Goal: Task Accomplishment & Management: Manage account settings

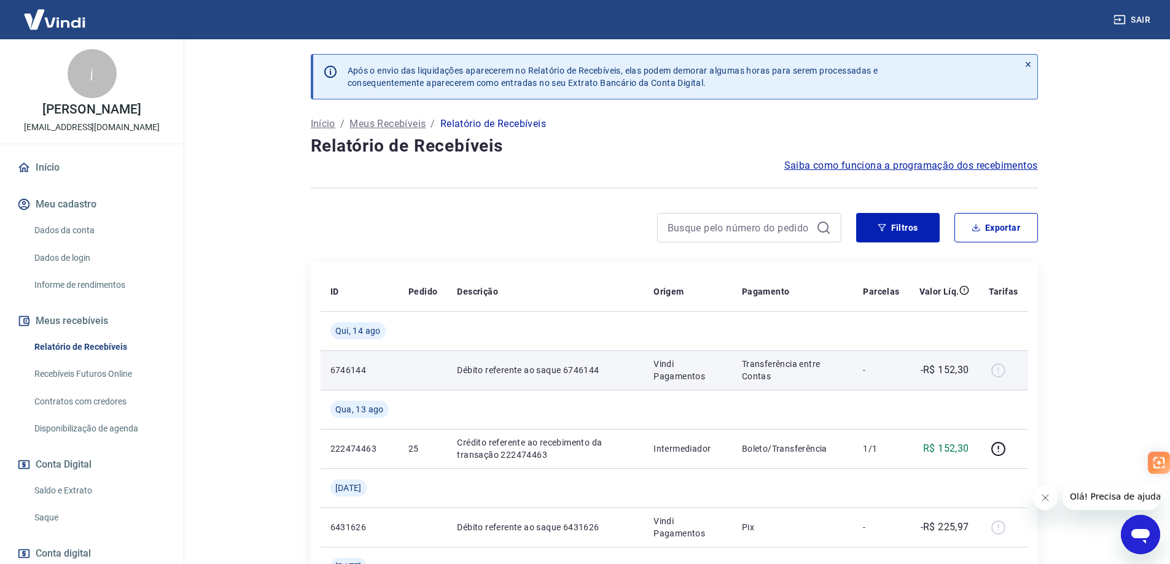
click at [823, 381] on p "Transferência entre Contas" at bounding box center [793, 370] width 102 height 25
click at [824, 379] on p "Transferência entre Contas" at bounding box center [793, 370] width 102 height 25
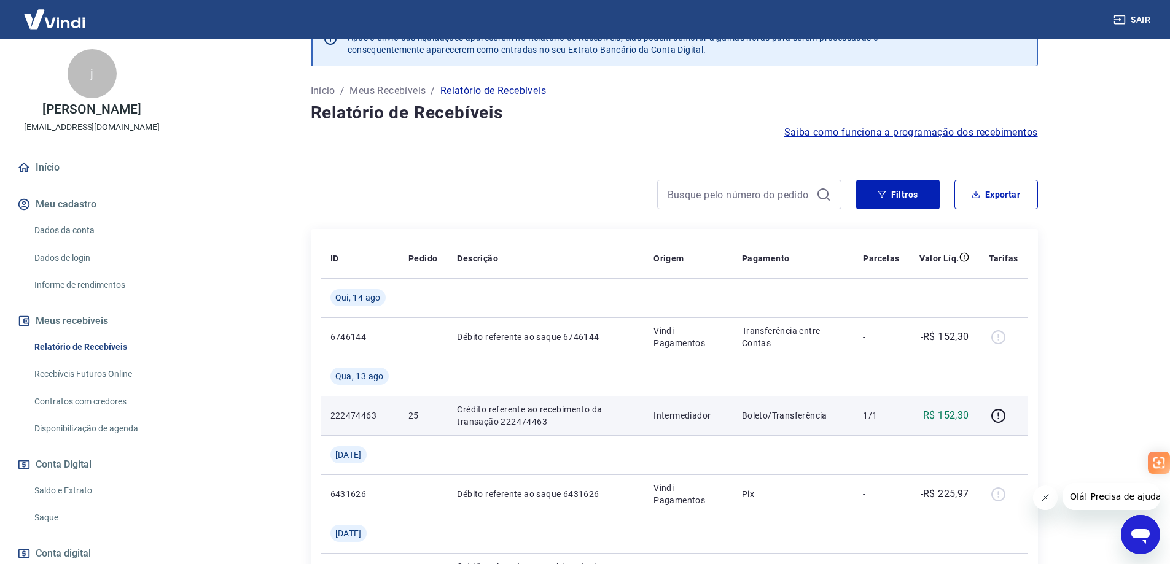
scroll to position [61, 0]
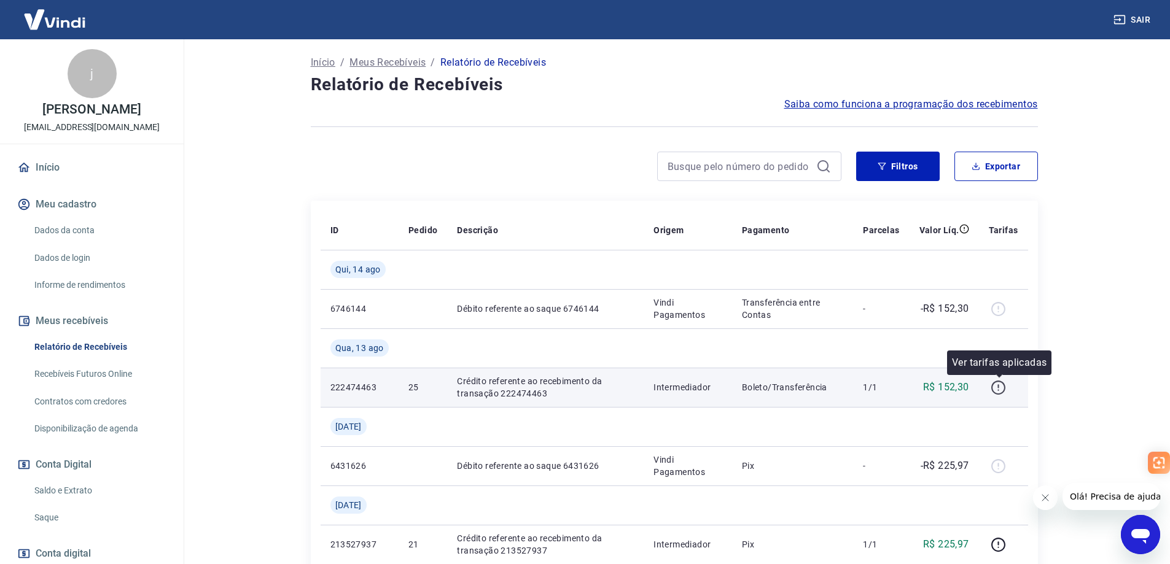
click at [999, 387] on icon "button" at bounding box center [998, 387] width 15 height 15
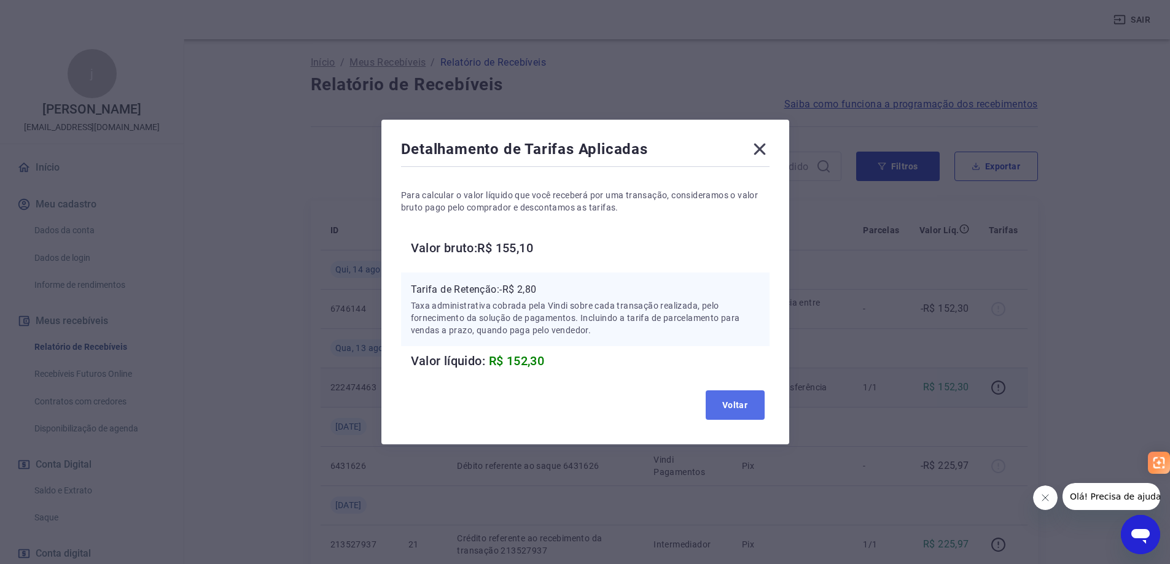
click at [725, 400] on button "Voltar" at bounding box center [735, 405] width 59 height 29
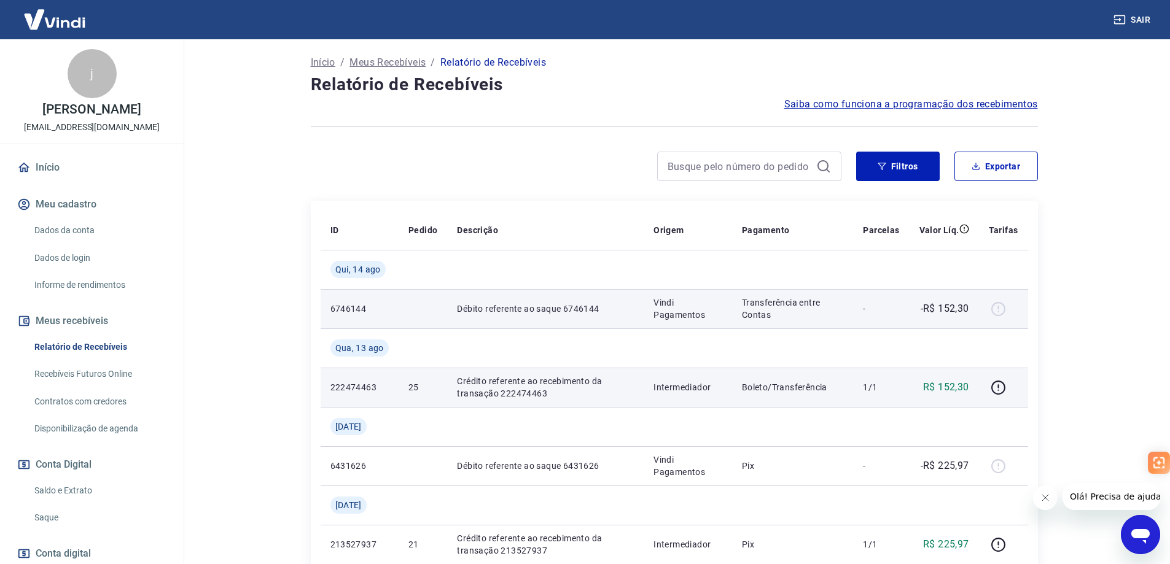
click at [991, 314] on div at bounding box center [1003, 309] width 29 height 20
click at [957, 314] on p "-R$ 152,30" at bounding box center [945, 309] width 49 height 15
click at [951, 314] on p "-R$ 152,30" at bounding box center [945, 309] width 49 height 15
click at [770, 312] on p "Transferência entre Contas" at bounding box center [793, 309] width 102 height 25
click at [495, 313] on p "Débito referente ao saque 6746144" at bounding box center [545, 309] width 177 height 12
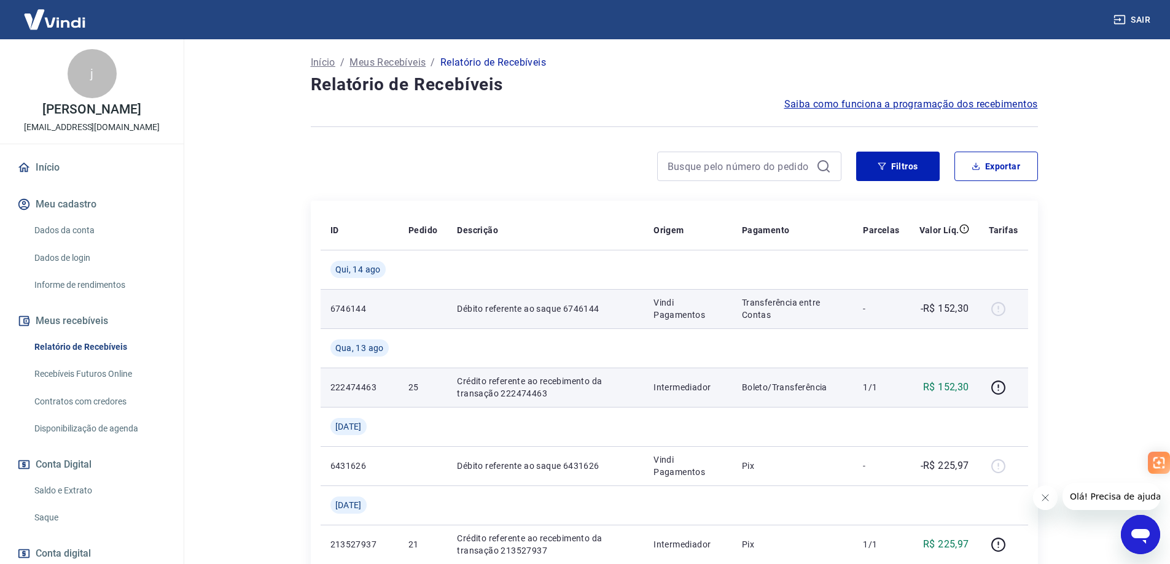
click at [341, 312] on p "6746144" at bounding box center [359, 309] width 58 height 12
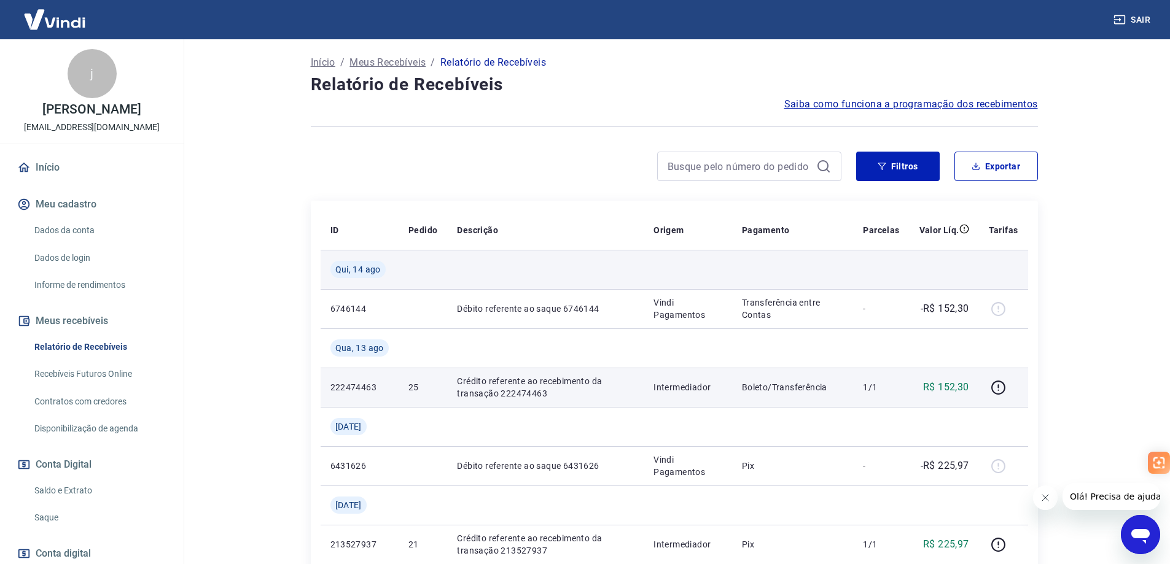
click at [336, 269] on span "Qui, 14 ago" at bounding box center [357, 269] width 45 height 12
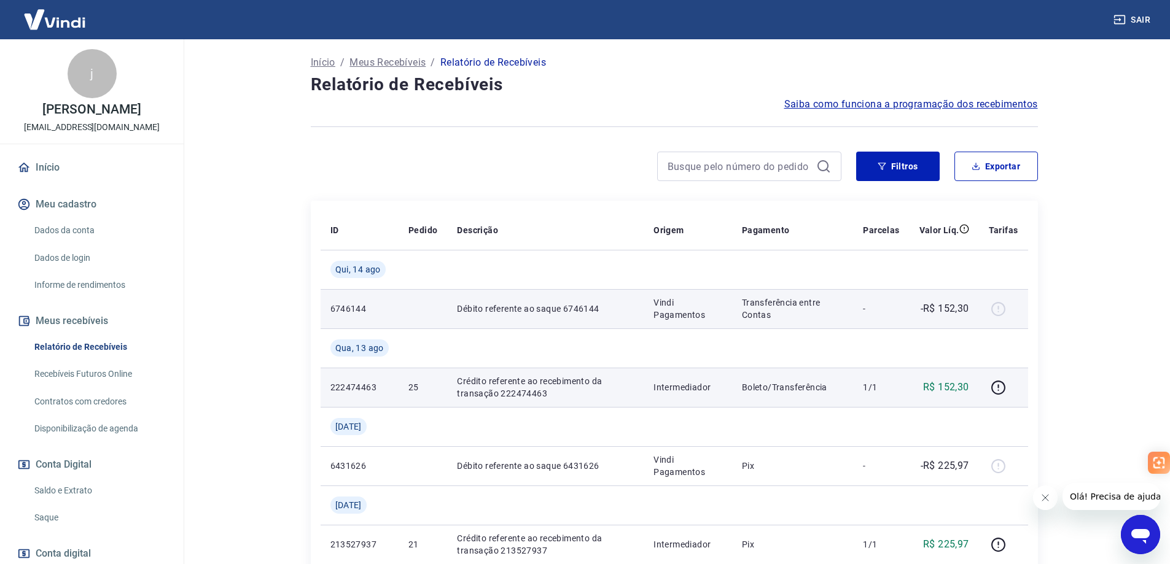
click at [736, 305] on td "Transferência entre Contas" at bounding box center [793, 308] width 122 height 39
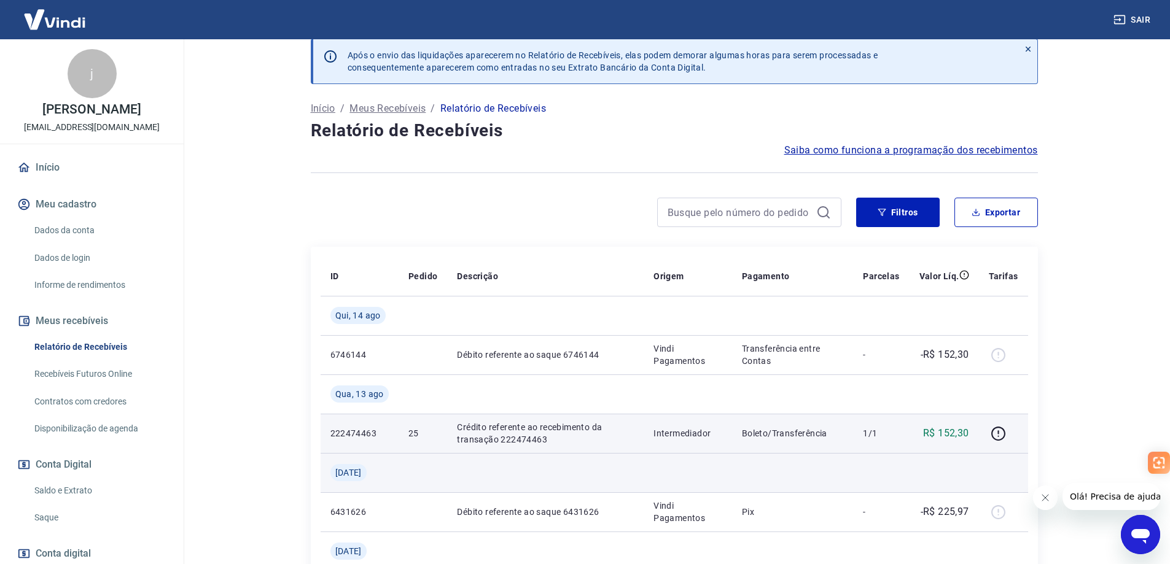
scroll to position [0, 0]
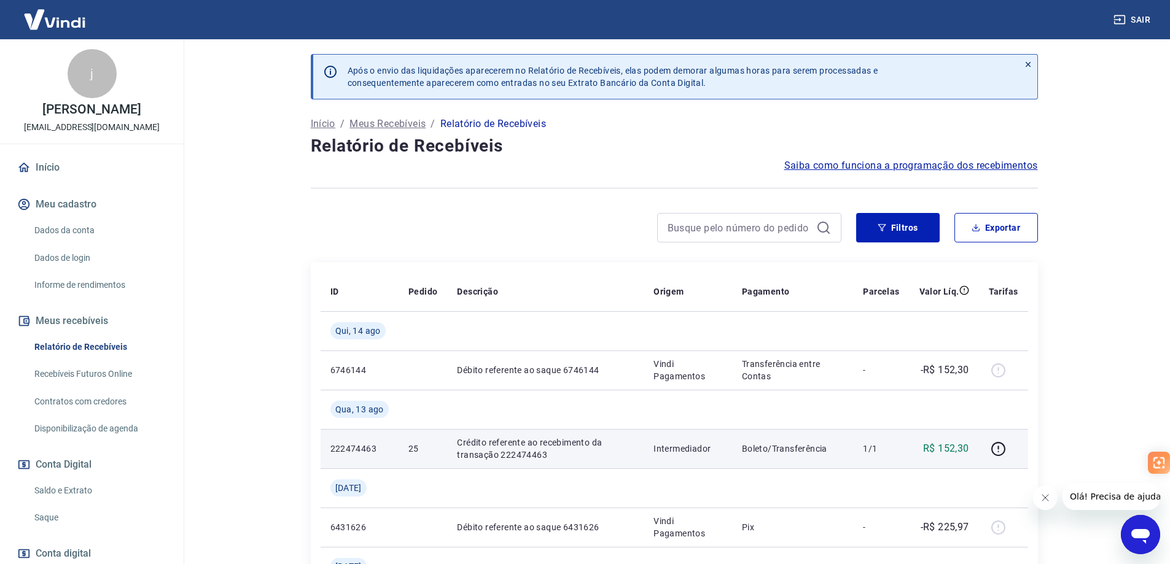
click at [104, 375] on link "Recebíveis Futuros Online" at bounding box center [98, 374] width 139 height 25
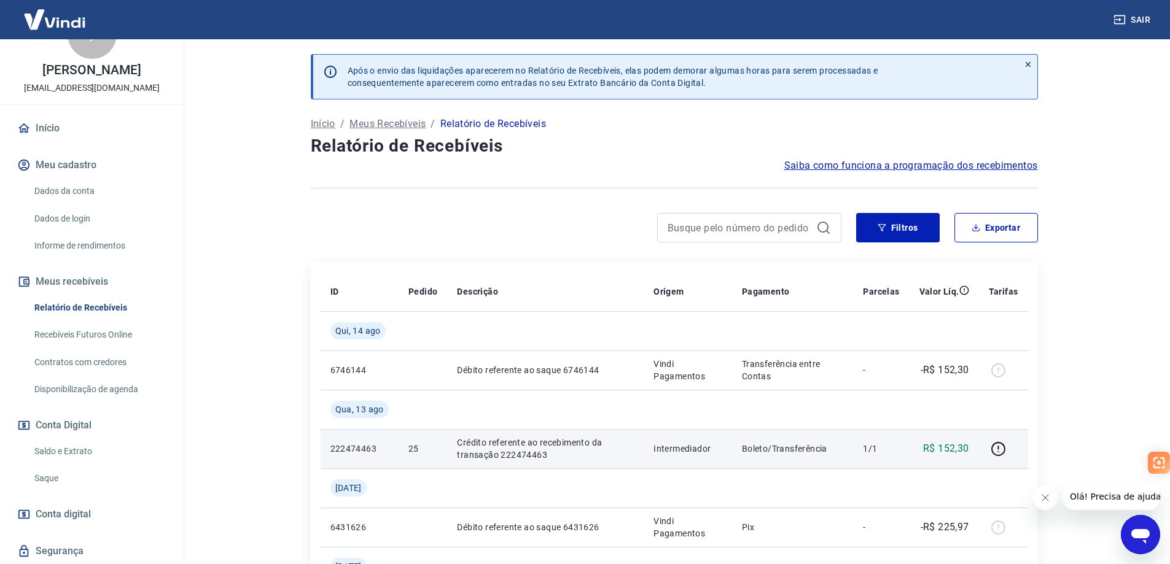
scroll to position [77, 0]
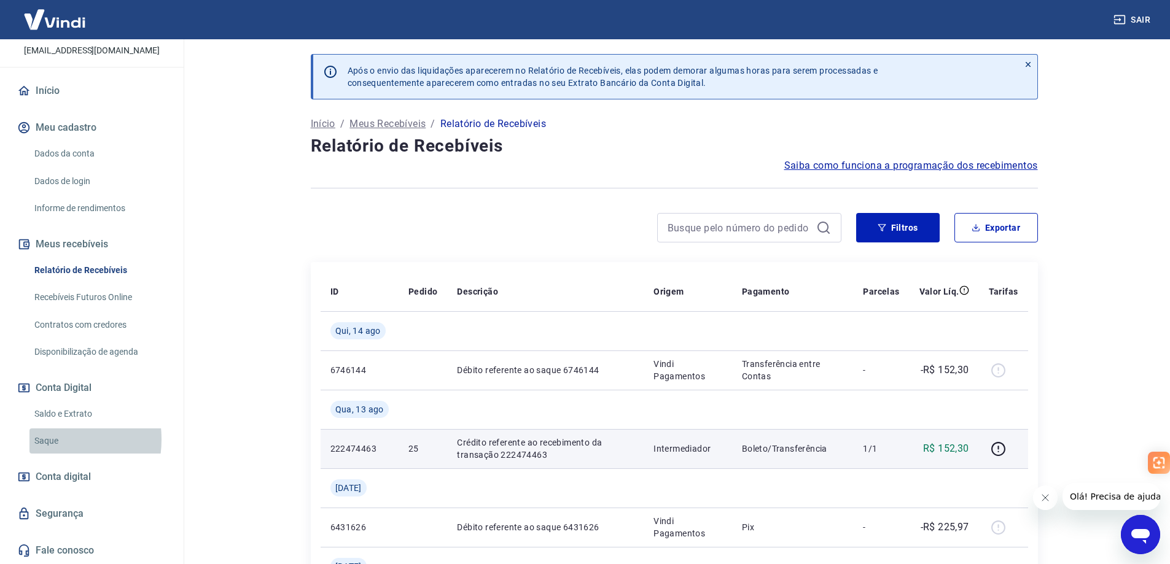
click at [48, 440] on link "Saque" at bounding box center [98, 441] width 139 height 25
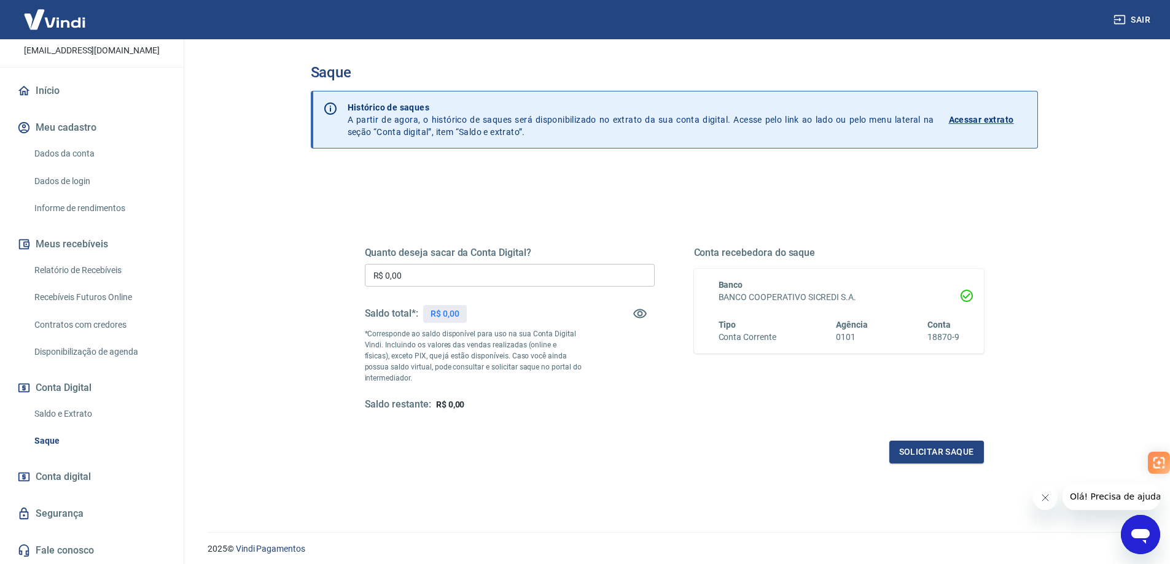
click at [964, 120] on p "Acessar extrato" at bounding box center [981, 120] width 65 height 12
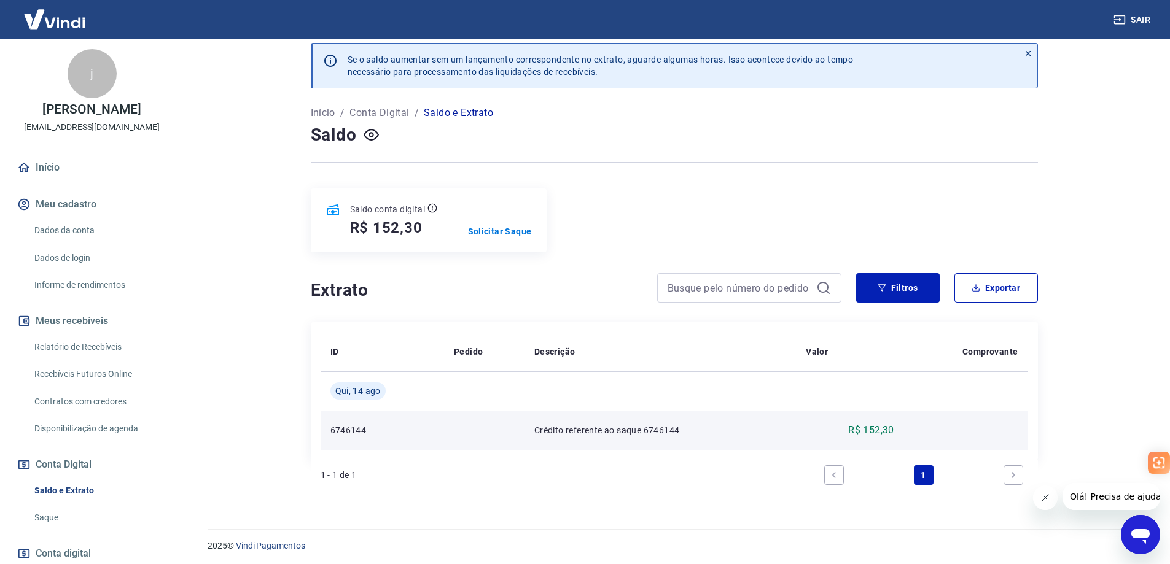
scroll to position [14, 0]
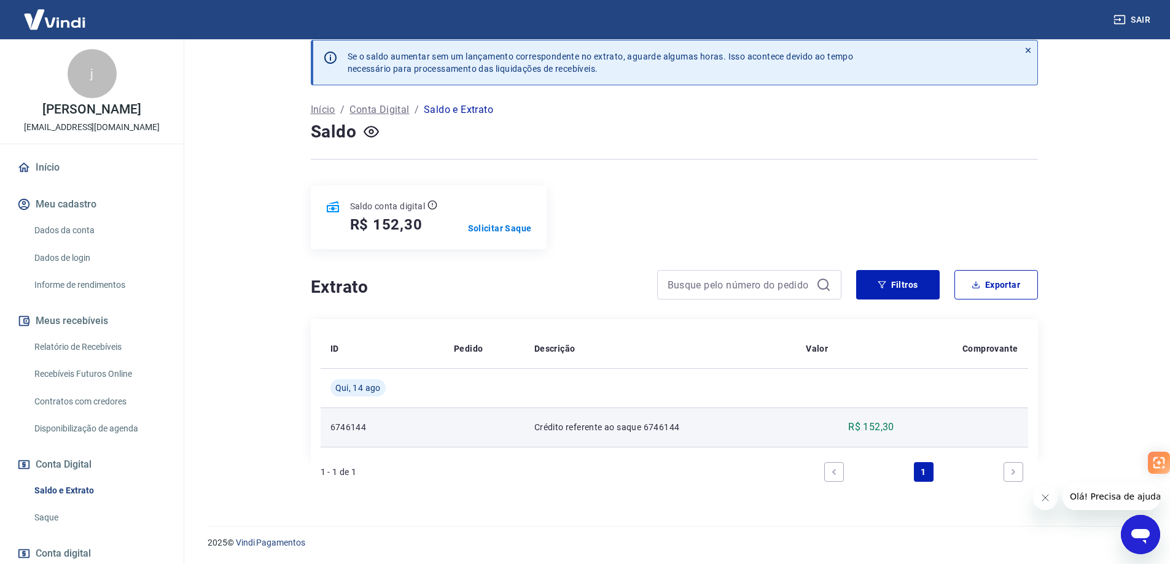
click at [654, 429] on p "Crédito referente ao saque 6746144" at bounding box center [660, 427] width 252 height 12
click at [586, 427] on p "Crédito referente ao saque 6746144" at bounding box center [660, 427] width 252 height 12
click at [359, 429] on p "6746144" at bounding box center [382, 427] width 104 height 12
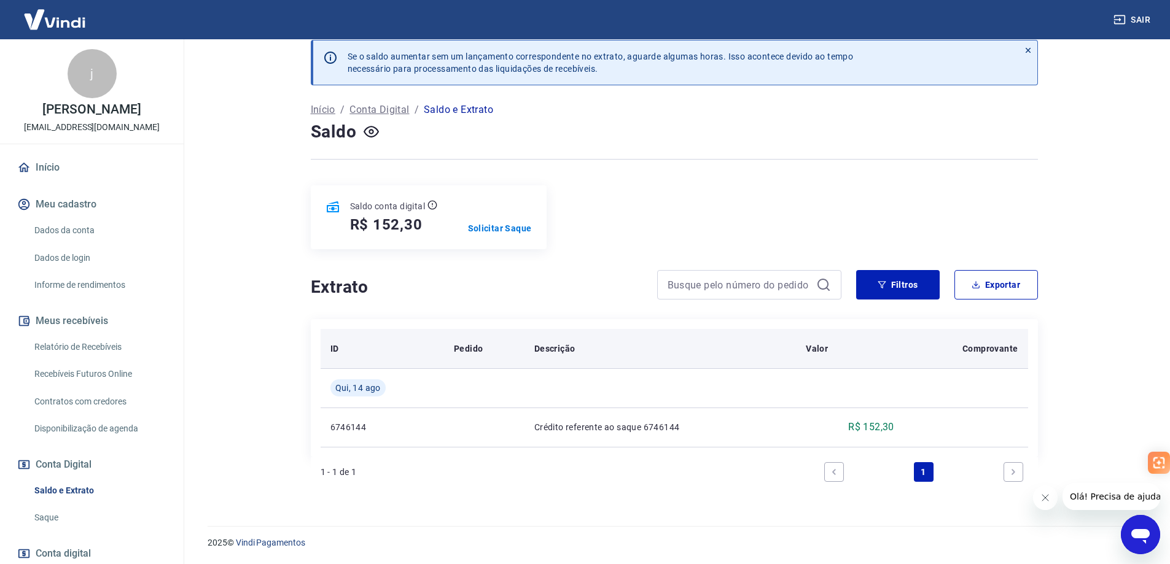
scroll to position [0, 0]
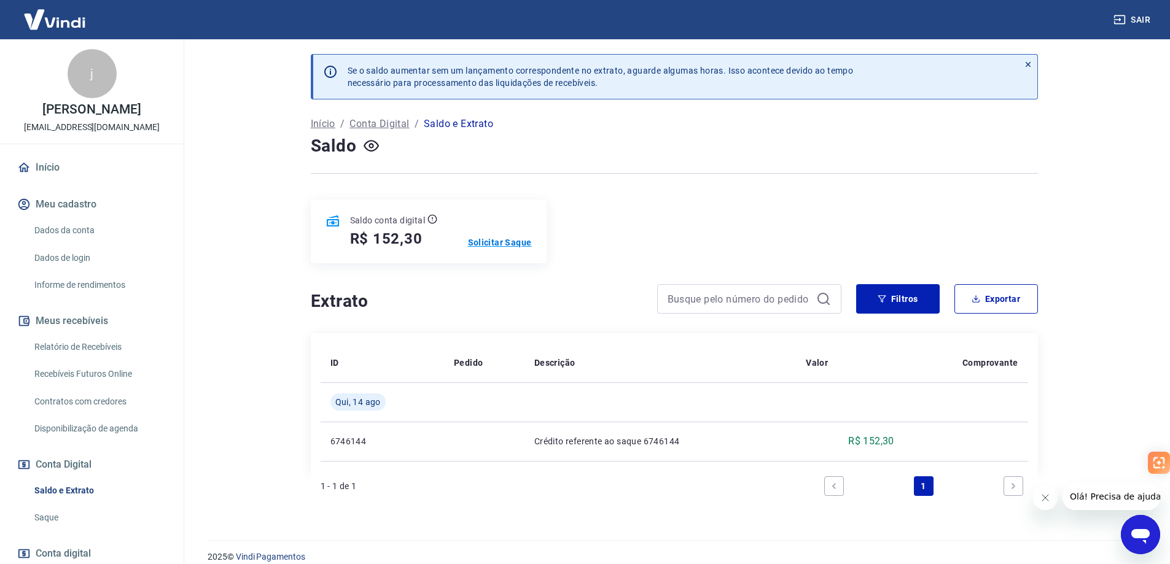
click at [485, 241] on p "Solicitar Saque" at bounding box center [500, 242] width 64 height 12
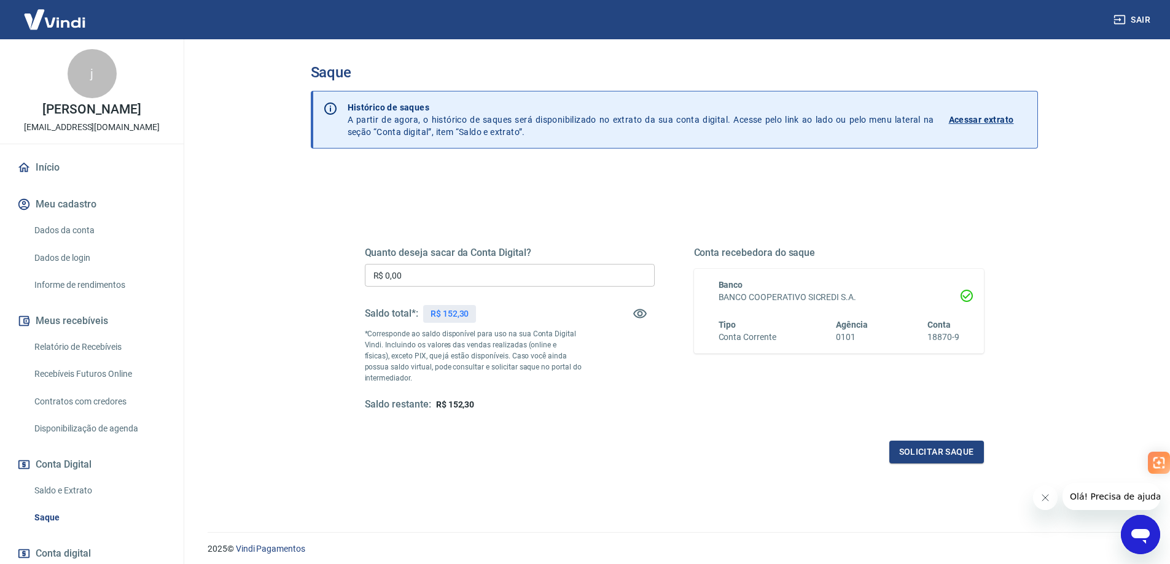
click at [434, 408] on div "Saldo restante: R$ 152,30" at bounding box center [510, 405] width 290 height 13
drag, startPoint x: 439, startPoint y: 408, endPoint x: 481, endPoint y: 405, distance: 41.9
click at [477, 405] on div "Saldo restante: R$ 152,30" at bounding box center [510, 405] width 290 height 13
click at [496, 407] on div "Saldo restante: R$ 152,30" at bounding box center [510, 405] width 290 height 13
click at [410, 277] on input "R$ 0,00" at bounding box center [510, 275] width 290 height 23
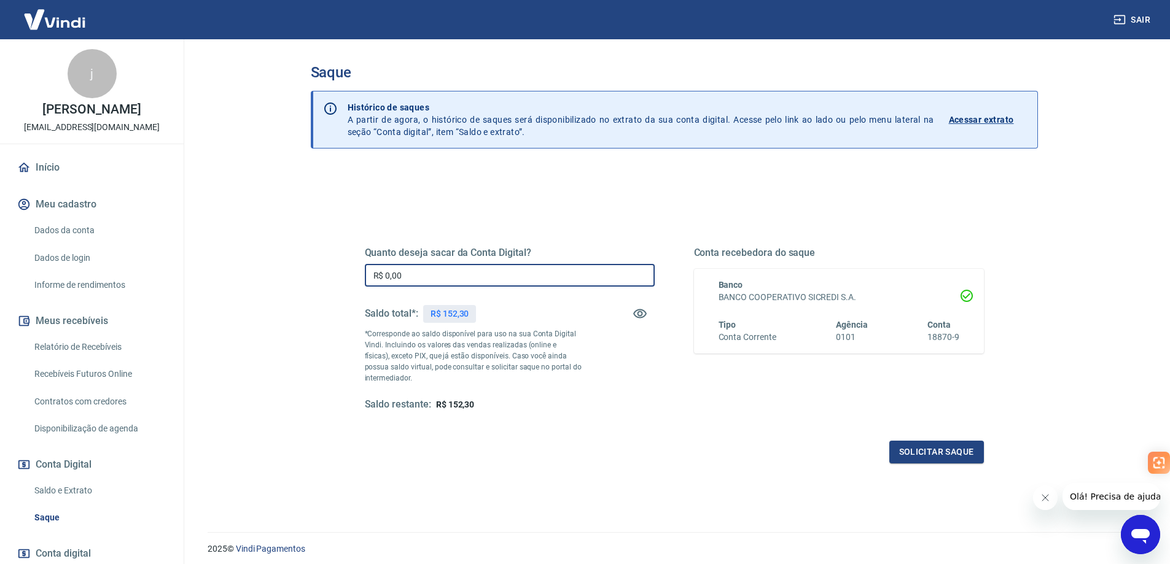
drag, startPoint x: 410, startPoint y: 276, endPoint x: 367, endPoint y: 275, distance: 43.0
click at [367, 275] on input "R$ 0,00" at bounding box center [510, 275] width 290 height 23
type input "R$ 152,30"
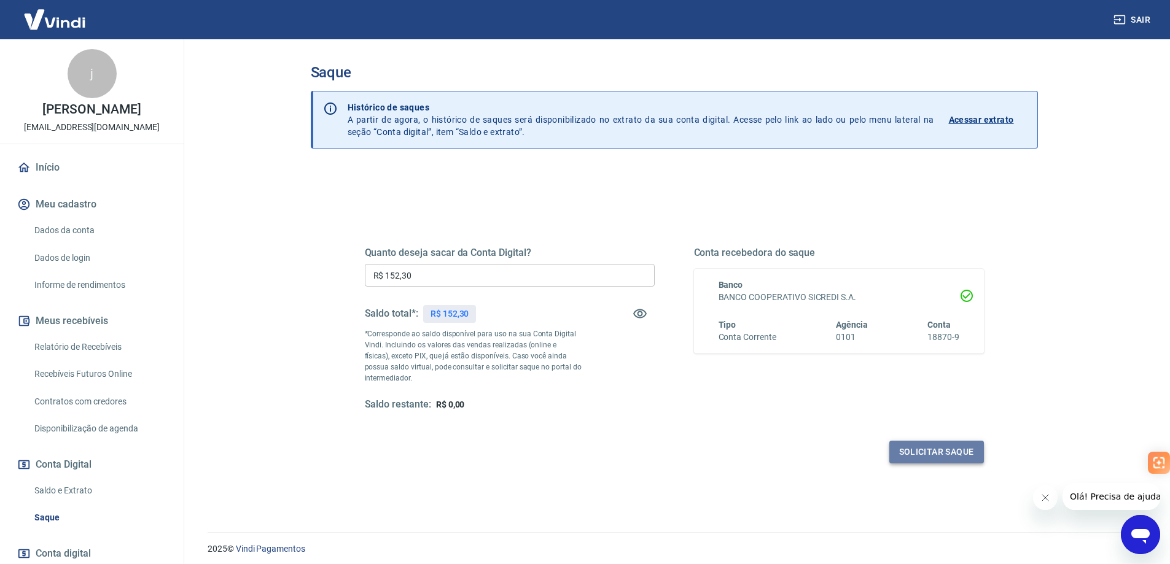
click at [948, 462] on button "Solicitar saque" at bounding box center [936, 452] width 95 height 23
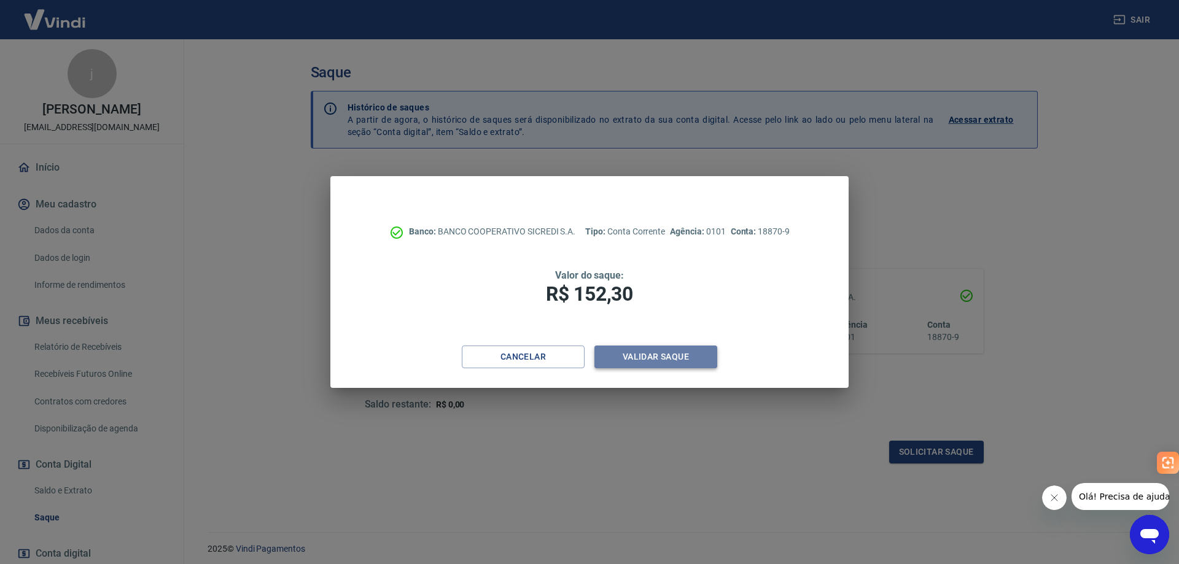
click at [652, 357] on button "Validar saque" at bounding box center [655, 357] width 123 height 23
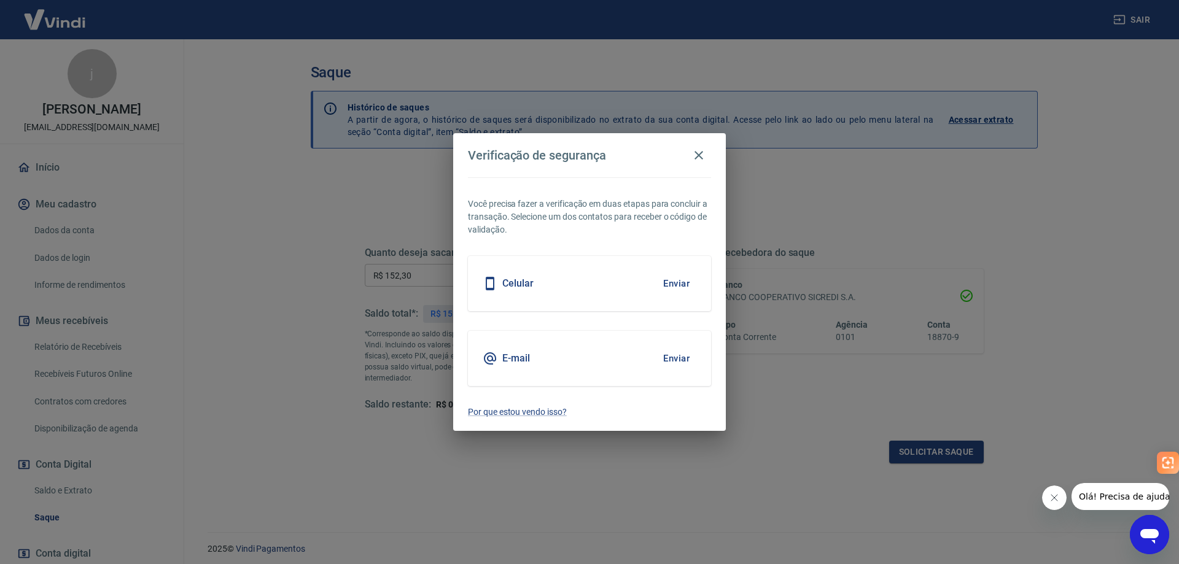
click at [534, 298] on div "Celular Enviar" at bounding box center [589, 283] width 243 height 55
click at [676, 284] on button "Enviar" at bounding box center [676, 284] width 40 height 26
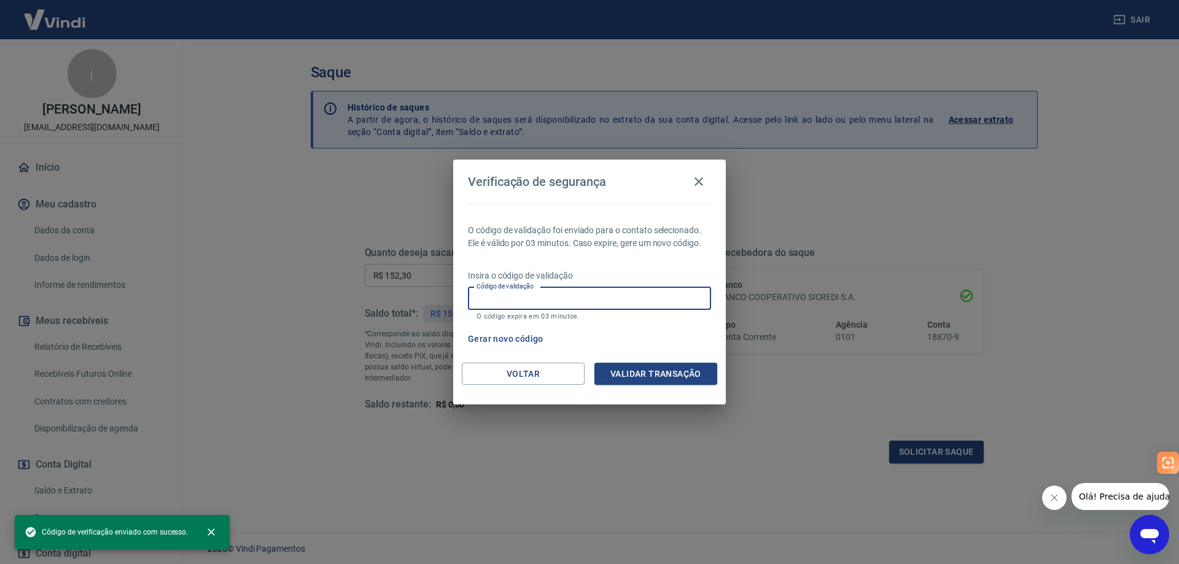
click at [616, 305] on input "Código de validação" at bounding box center [589, 298] width 243 height 23
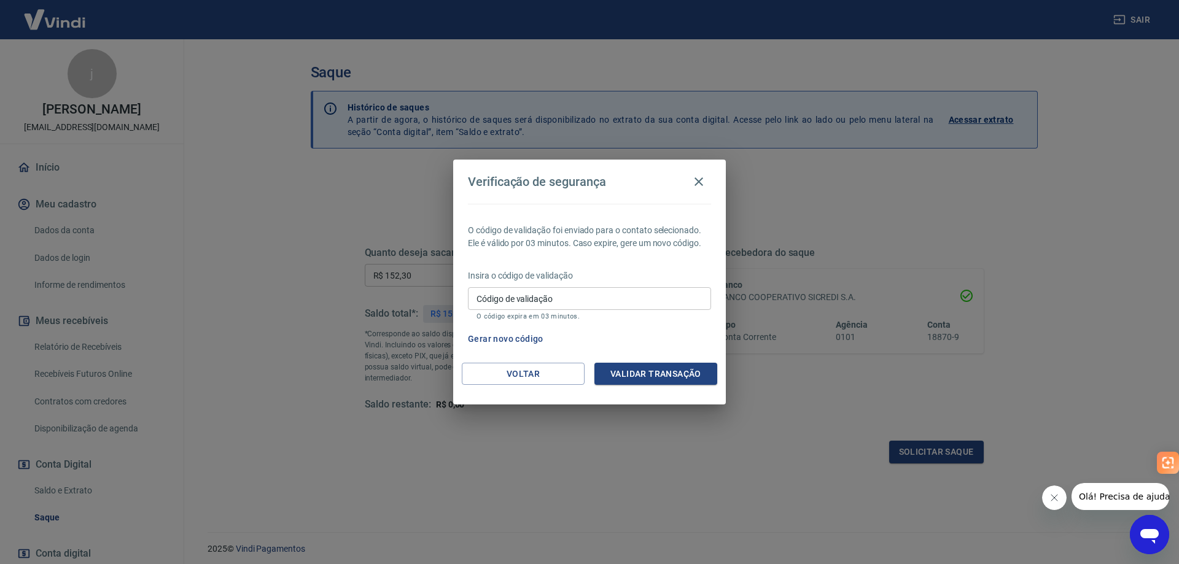
click at [505, 174] on h4 "Verificação de segurança" at bounding box center [537, 181] width 138 height 15
drag, startPoint x: 499, startPoint y: 324, endPoint x: 496, endPoint y: 334, distance: 10.3
click at [497, 325] on div "O código de validação foi enviado para o contato selecionado. Ele é válido por …" at bounding box center [589, 283] width 273 height 159
click at [493, 340] on button "Gerar novo código" at bounding box center [505, 339] width 85 height 23
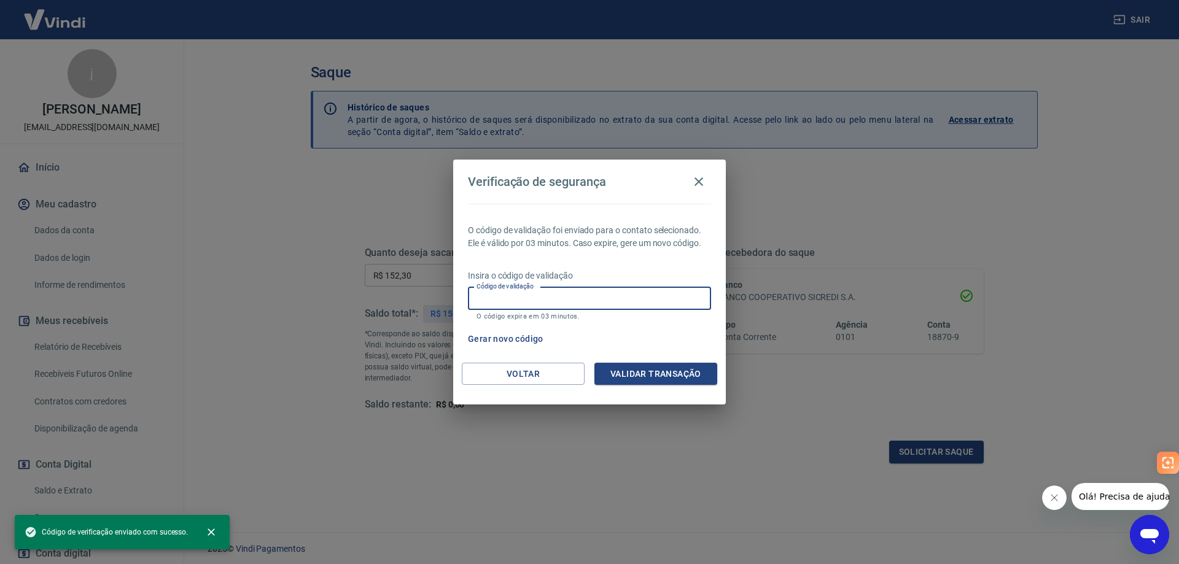
click at [537, 306] on input "Código de validação" at bounding box center [589, 298] width 243 height 23
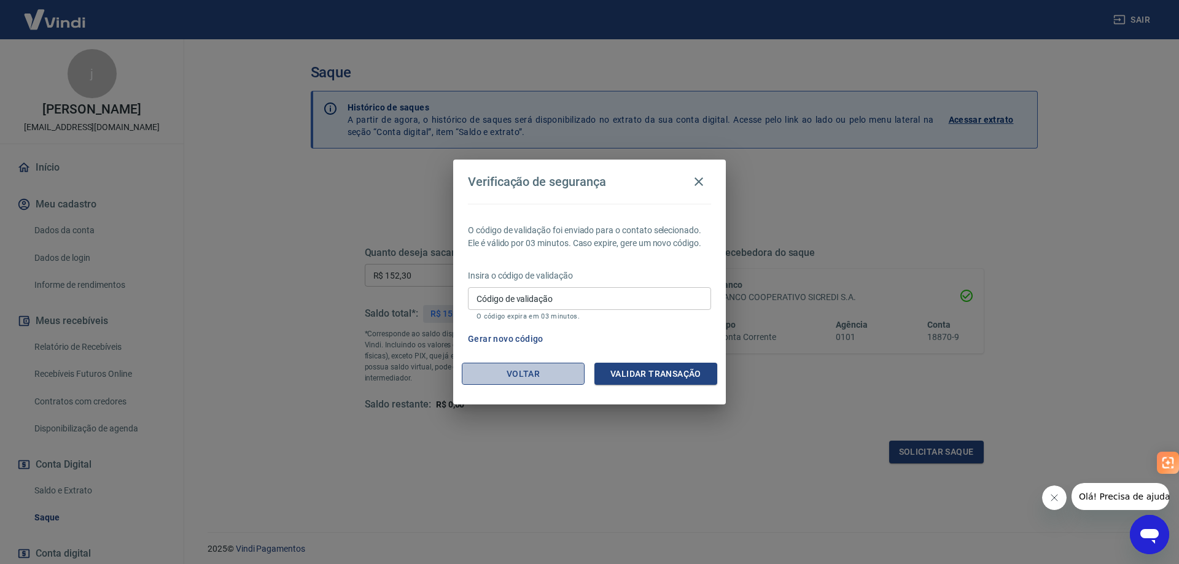
click at [516, 375] on button "Voltar" at bounding box center [523, 374] width 123 height 23
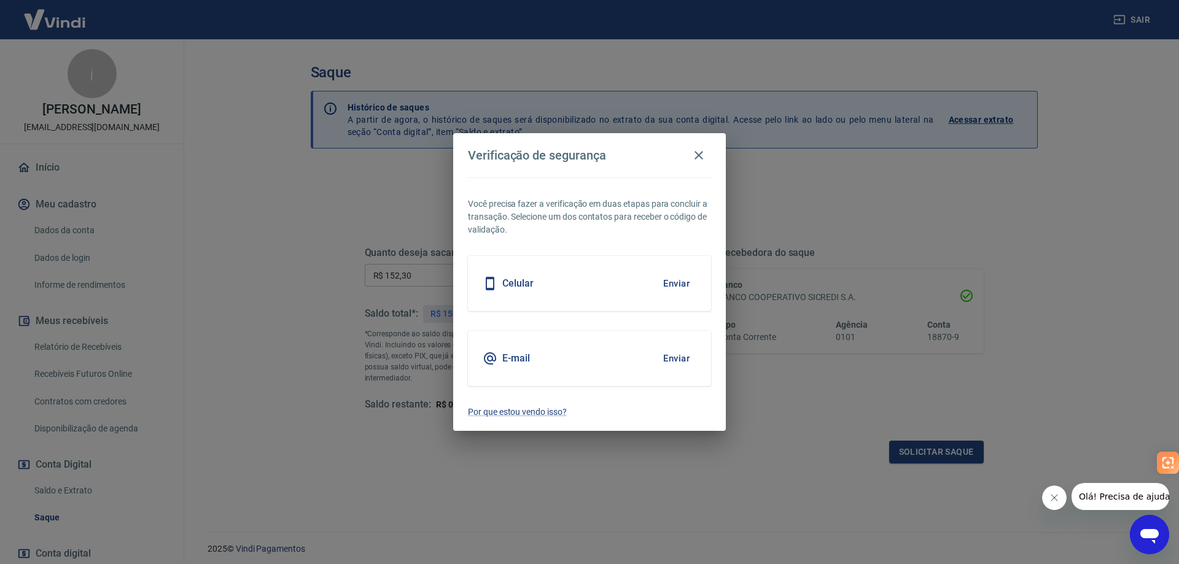
click at [516, 366] on div "E-mail" at bounding box center [506, 358] width 47 height 15
click at [669, 360] on button "Enviar" at bounding box center [676, 359] width 40 height 26
click at [671, 358] on button "Enviar" at bounding box center [676, 359] width 40 height 26
click at [699, 156] on icon "button" at bounding box center [699, 155] width 9 height 9
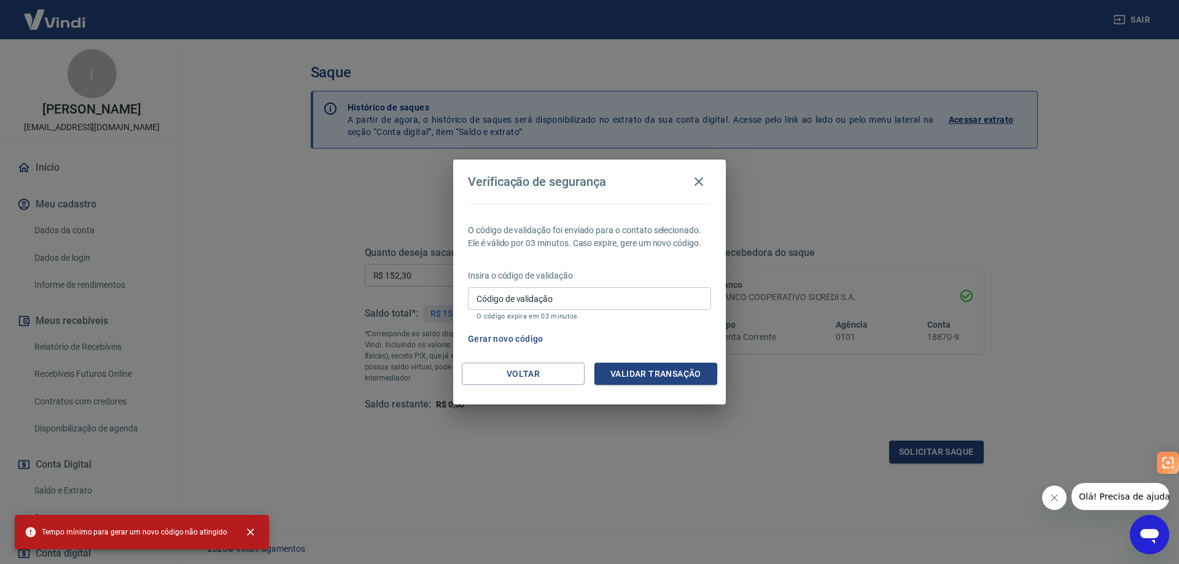
click at [249, 527] on icon "close" at bounding box center [250, 532] width 12 height 12
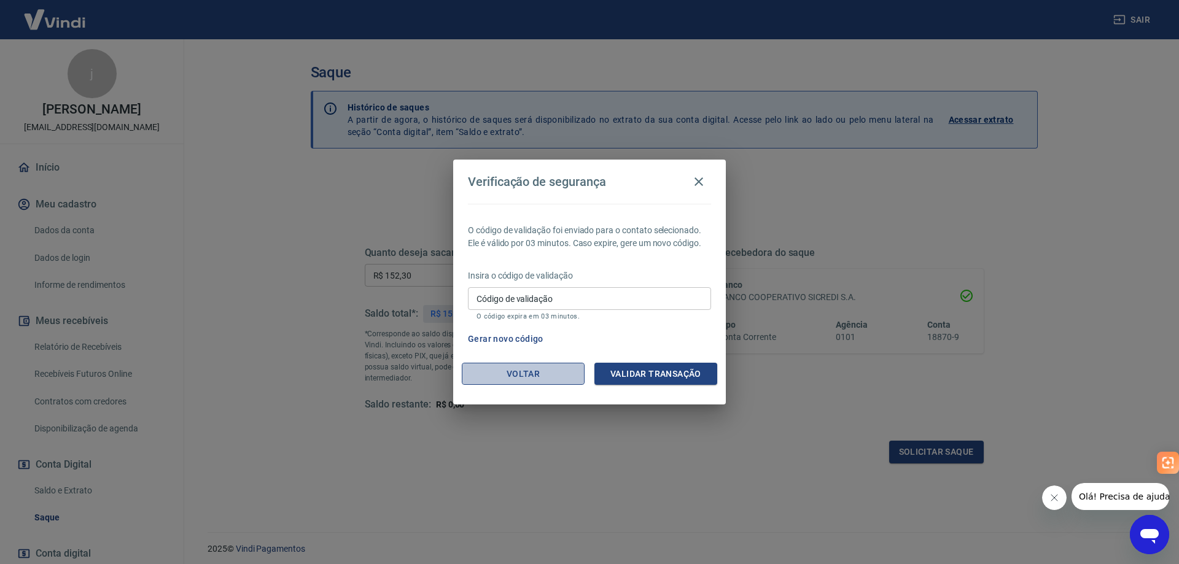
click at [530, 373] on button "Voltar" at bounding box center [523, 374] width 123 height 23
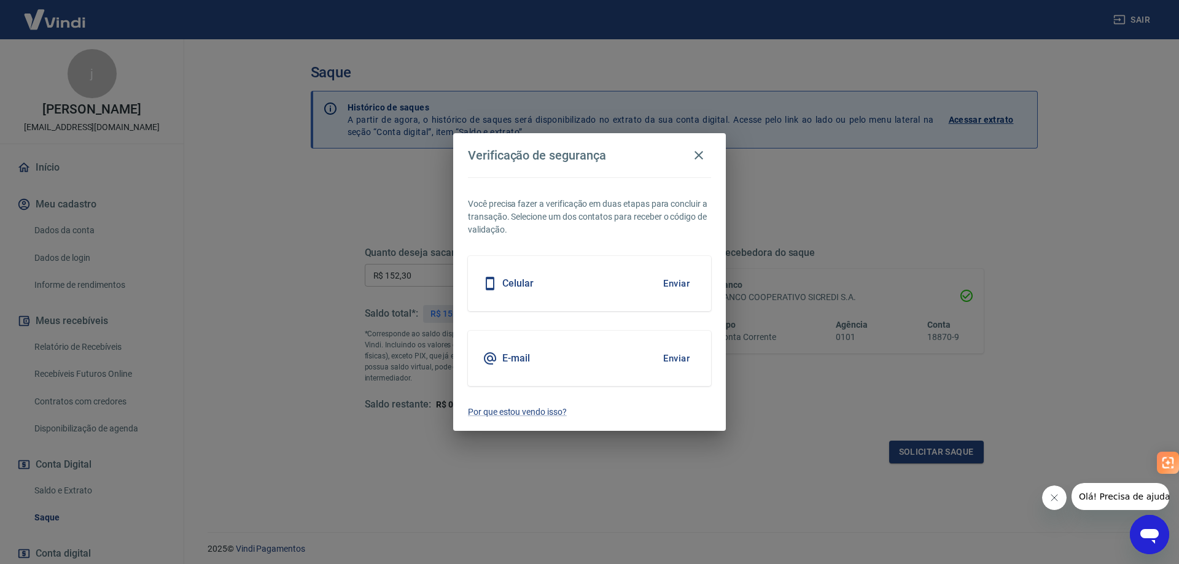
click at [671, 361] on button "Enviar" at bounding box center [676, 359] width 40 height 26
click at [523, 458] on div "Verificação de segurança Você precisa fazer a verificação em duas etapas para c…" at bounding box center [589, 282] width 1179 height 564
click at [676, 358] on button "Enviar" at bounding box center [676, 359] width 40 height 26
click at [704, 157] on icon "button" at bounding box center [698, 155] width 15 height 15
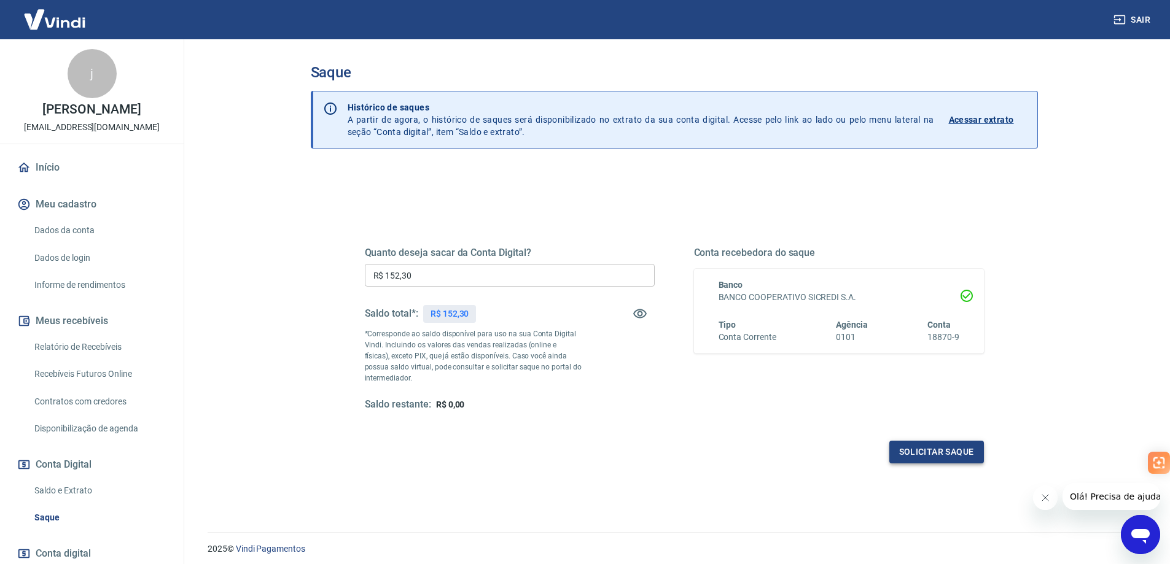
click at [907, 448] on button "Solicitar saque" at bounding box center [936, 452] width 95 height 23
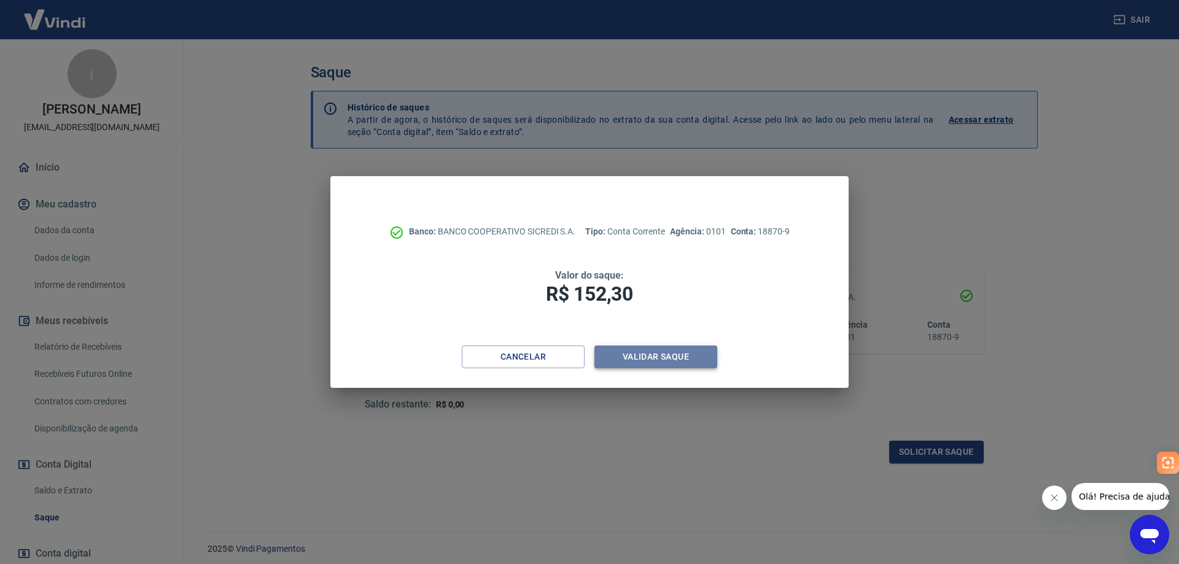
click at [641, 358] on button "Validar saque" at bounding box center [655, 357] width 123 height 23
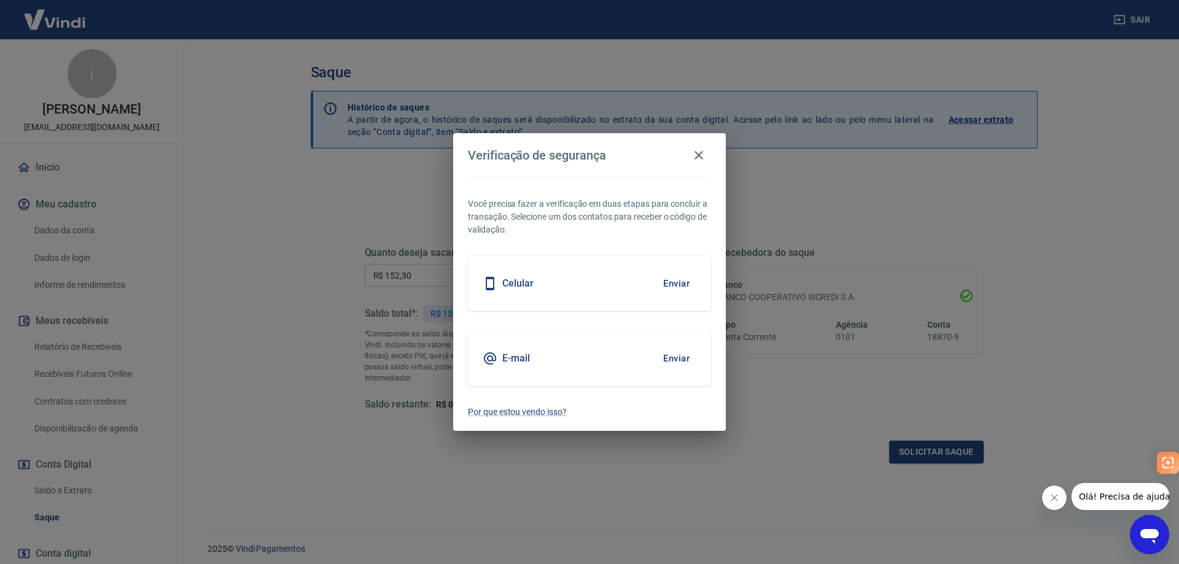
click at [671, 360] on button "Enviar" at bounding box center [676, 359] width 40 height 26
click at [496, 357] on icon at bounding box center [490, 358] width 12 height 12
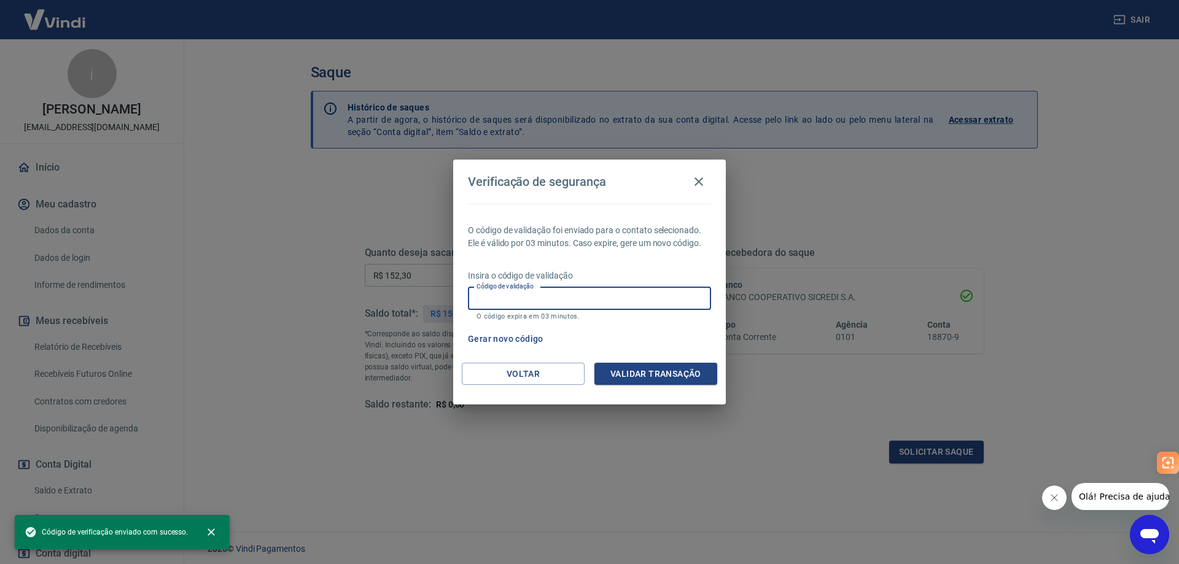
click at [508, 297] on input "Código de validação" at bounding box center [589, 298] width 243 height 23
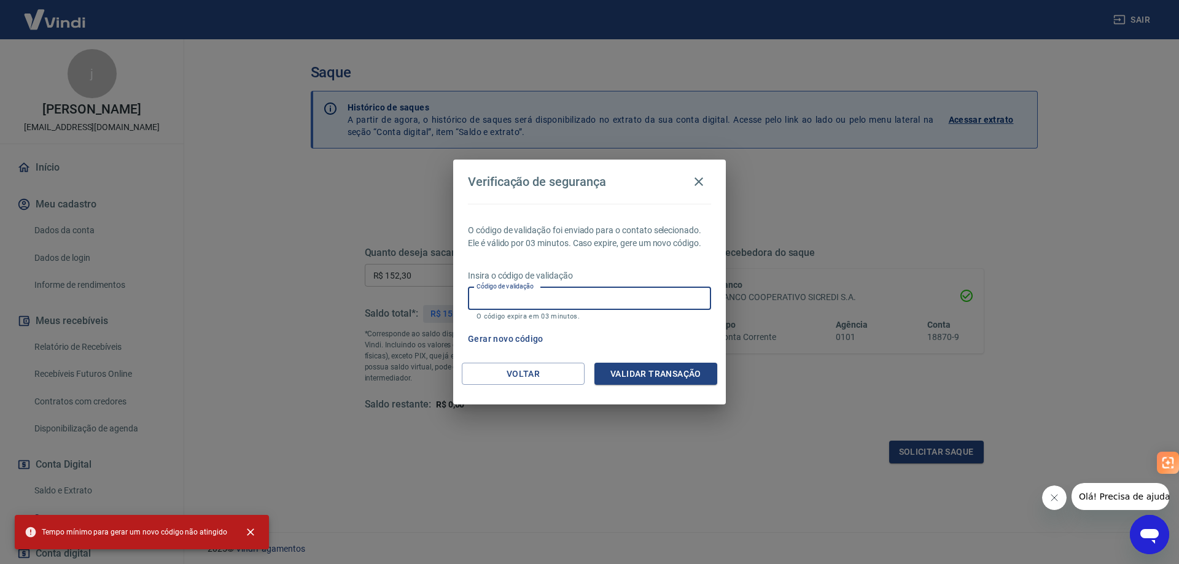
paste input "204391"
type input "204391"
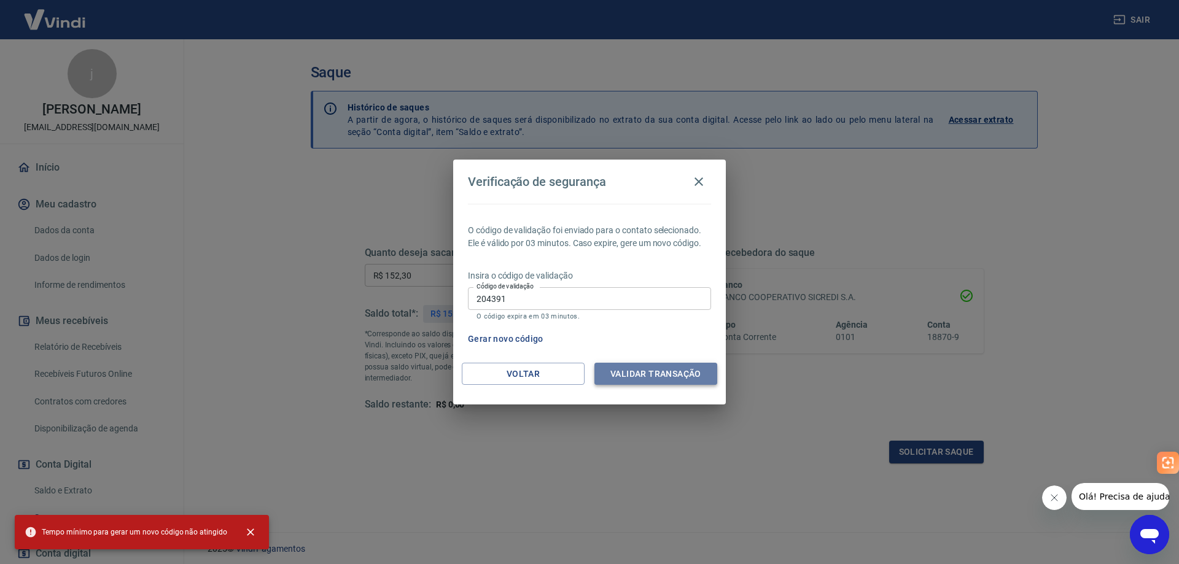
click at [627, 370] on button "Validar transação" at bounding box center [655, 374] width 123 height 23
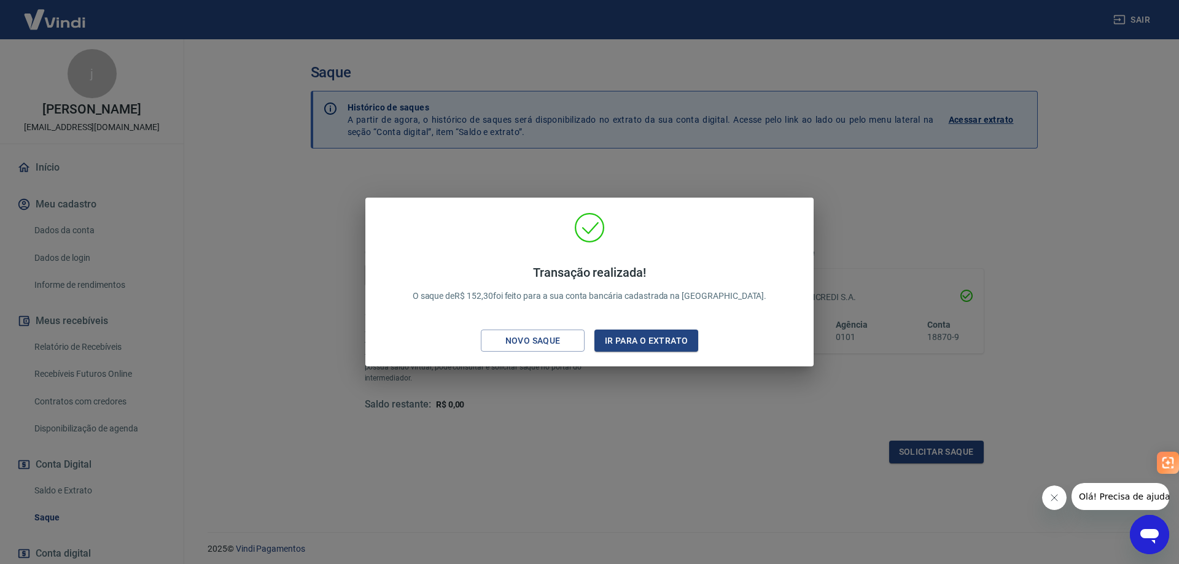
click at [623, 389] on div "Transação realizada! O saque de R$ 152,30 foi feito para a sua conta bancária c…" at bounding box center [589, 282] width 1179 height 564
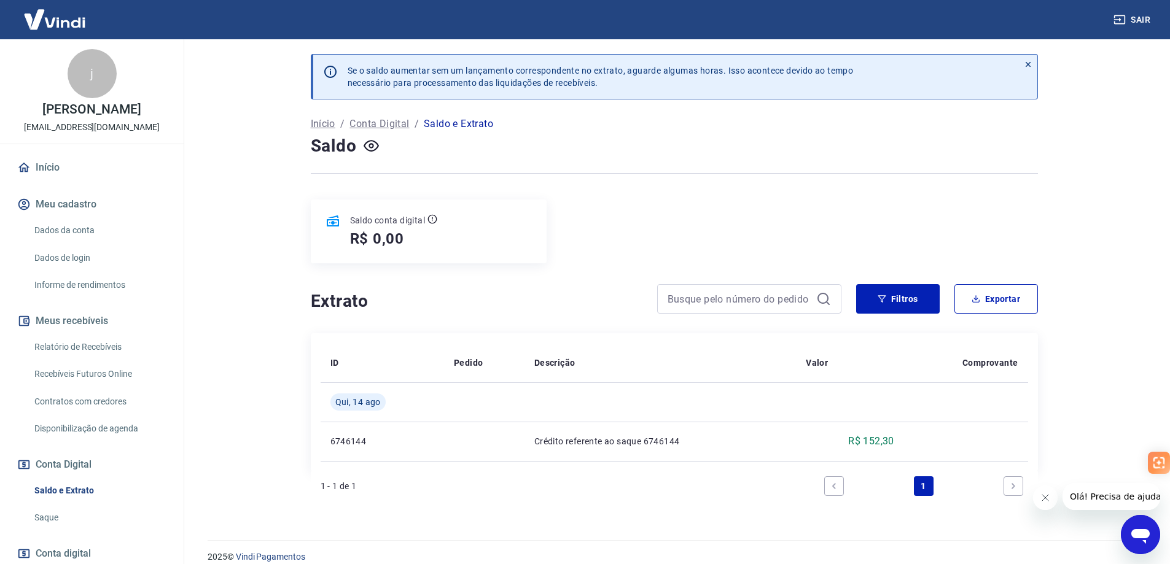
click at [56, 165] on link "Início" at bounding box center [92, 167] width 154 height 27
